Goal: Transaction & Acquisition: Book appointment/travel/reservation

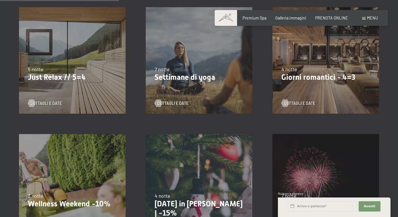
scroll to position [285, 0]
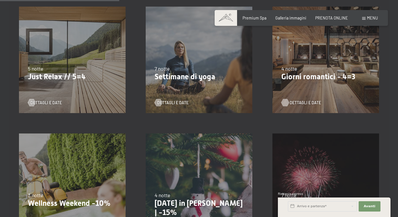
click at [296, 100] on span "Dettagli e Date" at bounding box center [305, 103] width 31 height 6
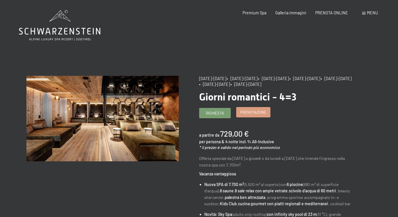
click at [253, 112] on span "Prenotazione" at bounding box center [253, 112] width 26 height 5
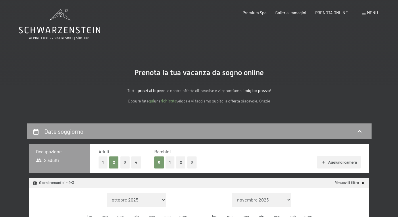
select select "2025-11-01"
select select "2025-12-01"
select select "2025-11-01"
select select "2025-12-01"
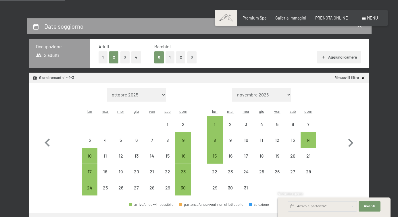
scroll to position [107, 0]
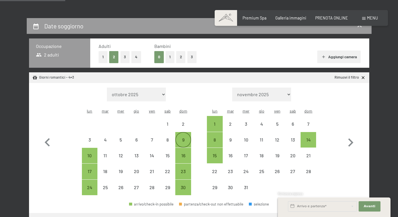
click at [183, 138] on div "9" at bounding box center [183, 145] width 14 height 14
select select "2025-11-01"
select select "2025-12-01"
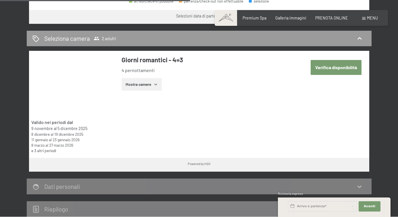
scroll to position [310, 0]
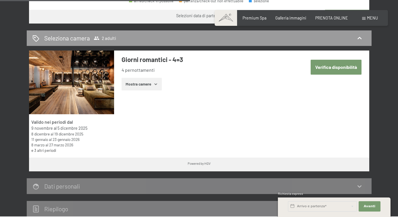
click at [320, 60] on button "Verifica disponibilità" at bounding box center [336, 67] width 51 height 15
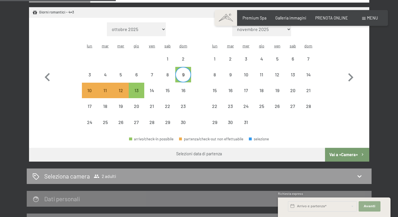
scroll to position [173, 0]
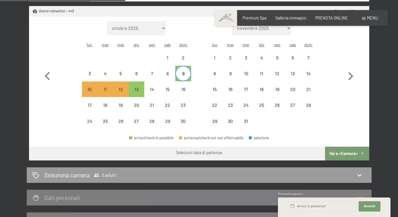
click at [350, 147] on button "Vai a «Camera»" at bounding box center [347, 154] width 44 height 14
select select "2025-11-01"
select select "2025-12-01"
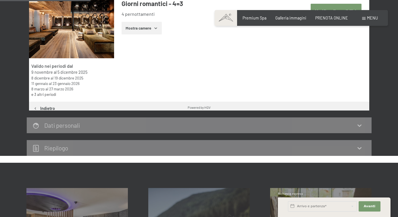
scroll to position [124, 0]
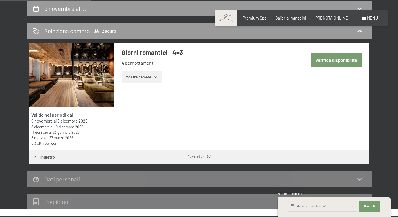
click at [156, 75] on icon "button" at bounding box center [155, 77] width 5 height 5
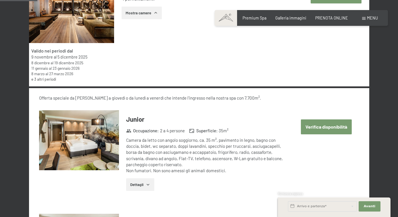
scroll to position [192, 0]
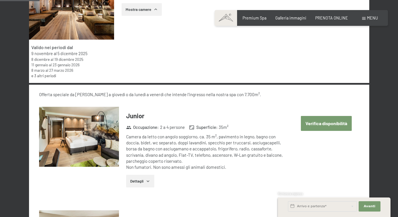
click at [330, 123] on button "Verifica disponibilità" at bounding box center [326, 123] width 51 height 15
select select "2025-11-01"
select select "2025-12-01"
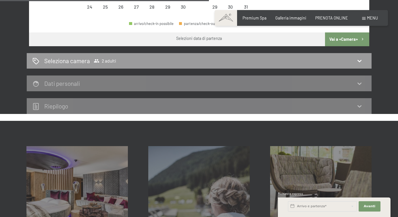
scroll to position [289, 0]
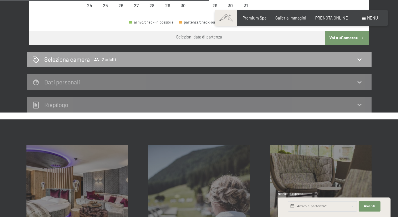
click at [361, 56] on icon at bounding box center [359, 59] width 7 height 7
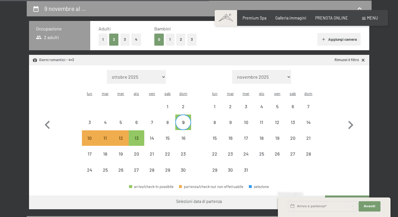
select select "2025-11-01"
select select "2025-12-01"
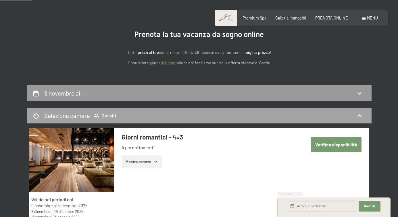
scroll to position [39, 0]
click at [335, 144] on button "Verifica disponibilità" at bounding box center [336, 144] width 51 height 15
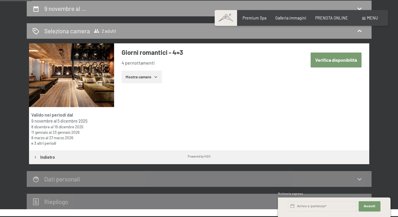
select select "2025-11-01"
select select "2025-12-01"
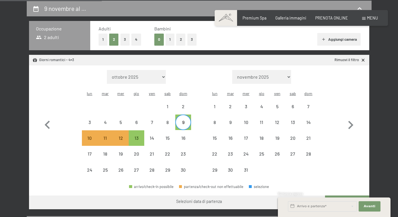
click at [185, 120] on div "9" at bounding box center [183, 127] width 14 height 14
select select "2025-11-01"
select select "2025-12-01"
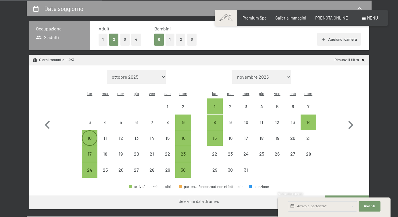
click at [89, 131] on div "10" at bounding box center [89, 138] width 14 height 14
select select "2025-11-01"
select select "2025-12-01"
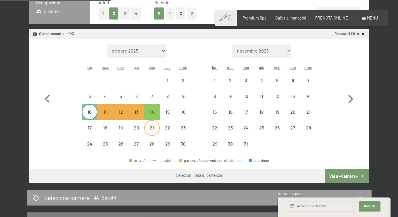
scroll to position [153, 0]
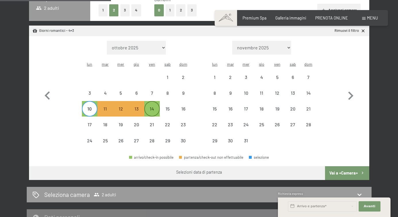
click at [156, 107] on div "14" at bounding box center [152, 114] width 14 height 14
select select "2025-11-01"
select select "2025-12-01"
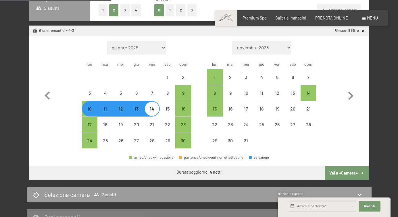
select select "2025-11-01"
select select "2025-12-01"
click at [182, 91] on div "9" at bounding box center [183, 98] width 14 height 14
select select "2025-11-01"
select select "2025-12-01"
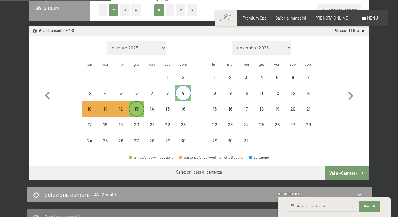
click at [138, 107] on div "13" at bounding box center [136, 114] width 14 height 14
select select "2025-11-01"
select select "2025-12-01"
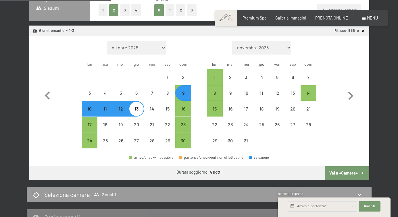
select select "2025-11-01"
select select "2025-12-01"
click at [346, 166] on button "Vai a «Camera»" at bounding box center [347, 173] width 44 height 14
select select "2025-11-01"
select select "2025-12-01"
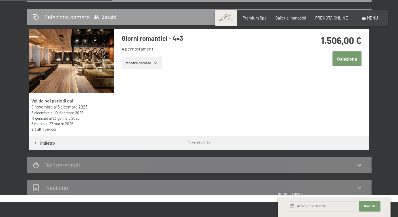
scroll to position [138, 0]
click at [157, 63] on icon "button" at bounding box center [155, 63] width 5 height 5
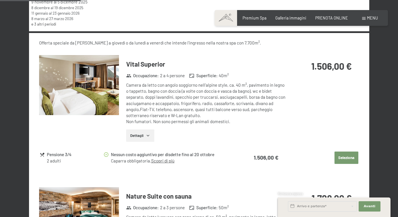
scroll to position [243, 0]
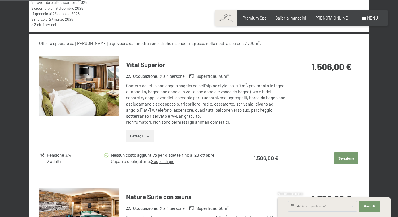
click at [149, 136] on icon "button" at bounding box center [148, 136] width 3 height 1
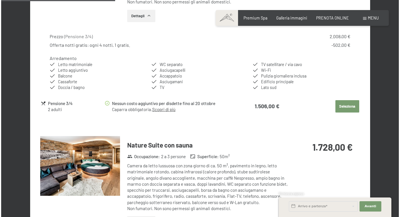
scroll to position [364, 0]
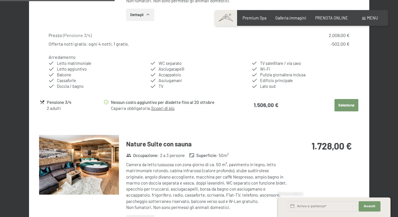
click at [160, 106] on link "Scopri di più" at bounding box center [162, 108] width 23 height 5
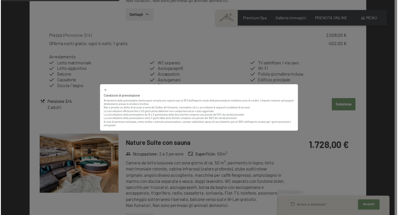
scroll to position [316, 0]
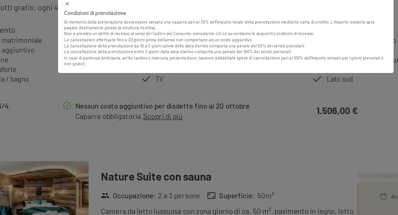
click at [122, 83] on div "Condizioni di prenotazione Al momento della prenotazione dovrà essere versata u…" at bounding box center [199, 107] width 398 height 215
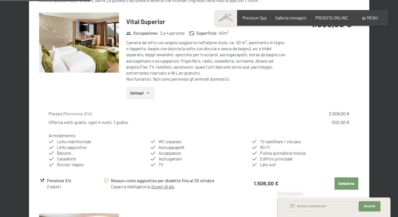
scroll to position [288, 0]
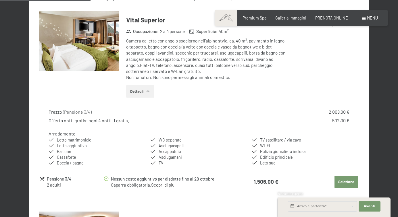
click at [150, 90] on icon "button" at bounding box center [148, 91] width 5 height 5
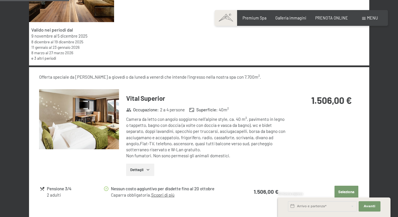
scroll to position [208, 0]
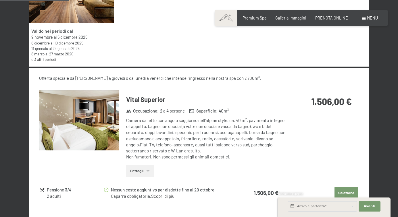
click at [95, 123] on img at bounding box center [79, 121] width 80 height 60
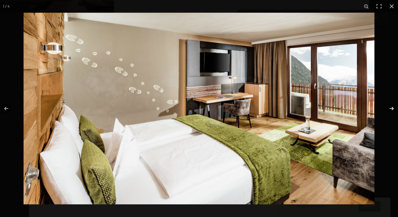
click at [393, 108] on button "button" at bounding box center [388, 108] width 20 height 29
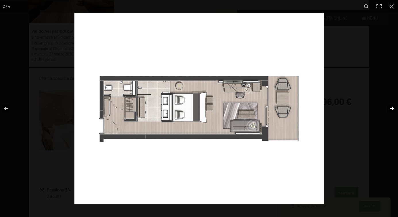
click at [393, 108] on button "button" at bounding box center [388, 108] width 20 height 29
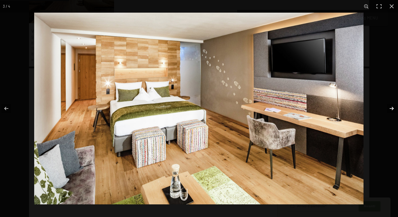
click at [393, 108] on button "button" at bounding box center [388, 108] width 20 height 29
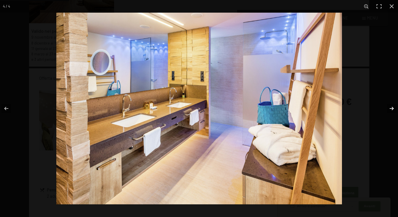
click at [393, 108] on button "button" at bounding box center [388, 108] width 20 height 29
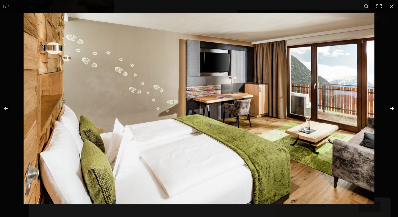
click at [391, 109] on button "button" at bounding box center [388, 108] width 20 height 29
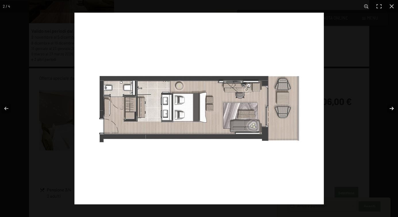
click at [391, 109] on button "button" at bounding box center [388, 108] width 20 height 29
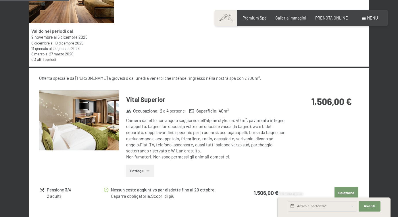
click at [0, 0] on button "button" at bounding box center [0, 0] width 0 height 0
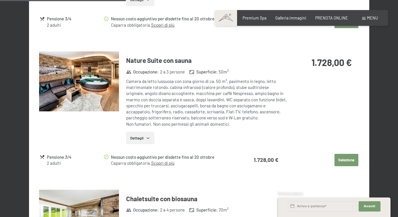
scroll to position [381, 0]
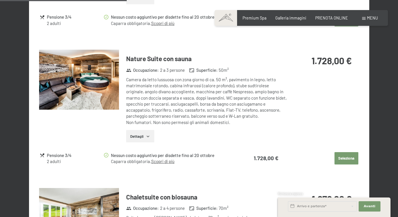
click at [88, 76] on img at bounding box center [79, 80] width 80 height 60
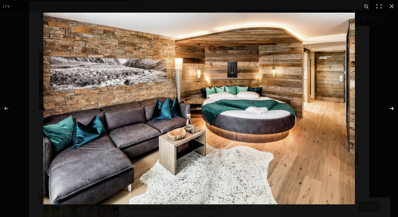
click at [391, 109] on button "button" at bounding box center [388, 108] width 20 height 29
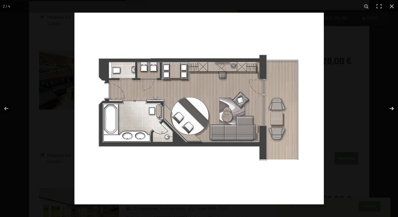
click at [390, 109] on button "button" at bounding box center [388, 108] width 20 height 29
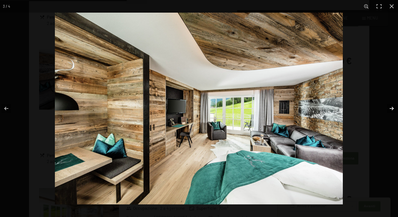
click at [389, 108] on button "button" at bounding box center [388, 108] width 20 height 29
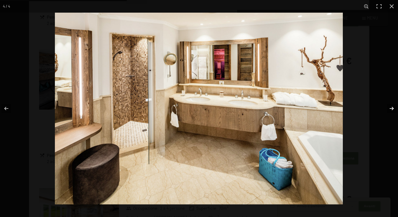
click at [389, 108] on button "button" at bounding box center [388, 108] width 20 height 29
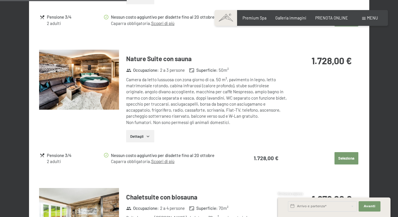
click at [0, 0] on button "button" at bounding box center [0, 0] width 0 height 0
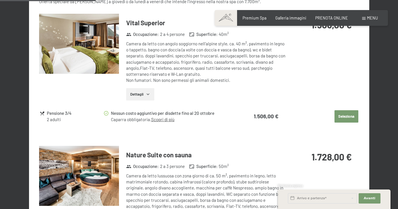
scroll to position [290, 0]
